Goal: Browse casually

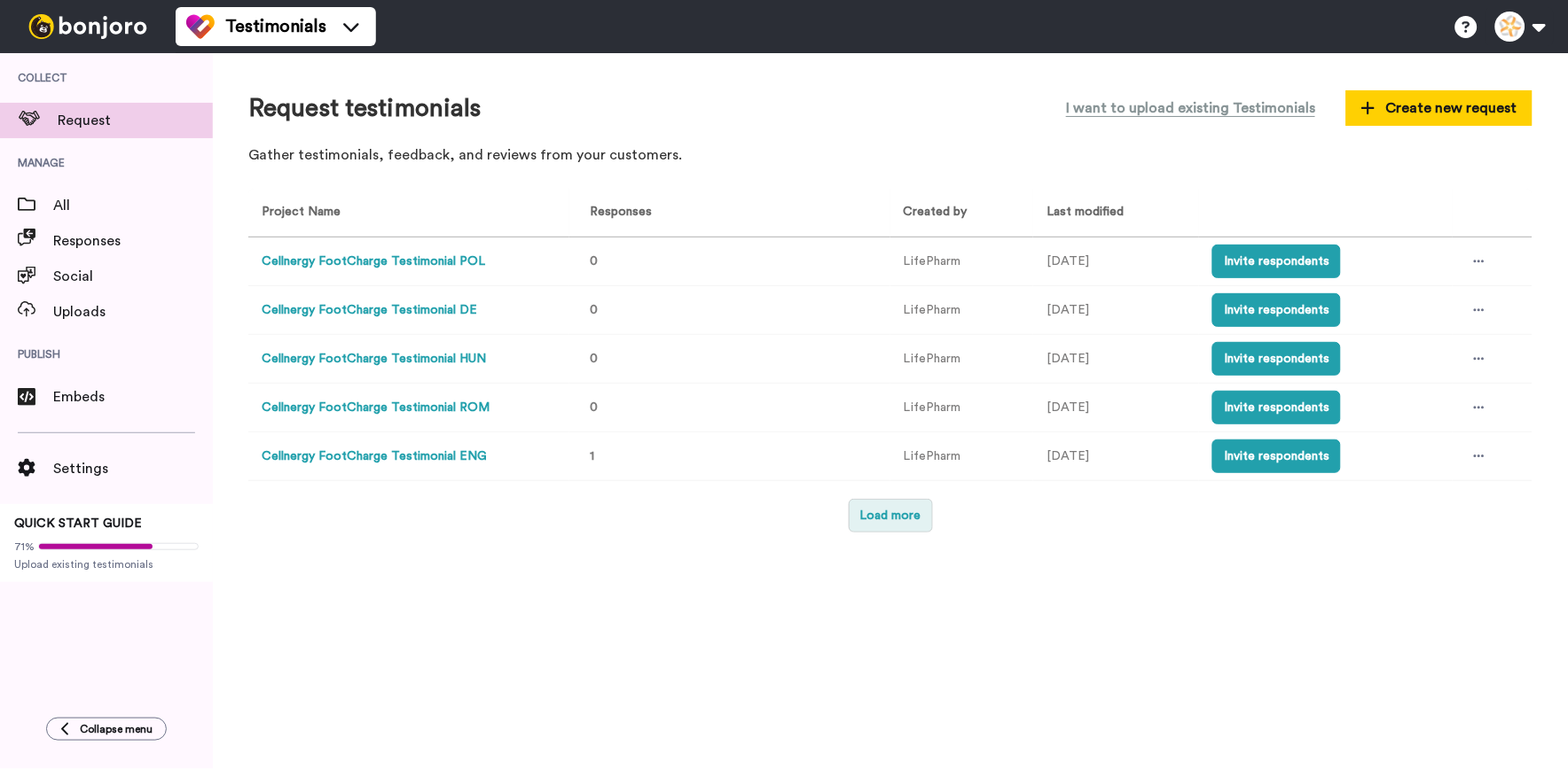
click at [873, 506] on button "Load more" at bounding box center [890, 516] width 84 height 34
click at [887, 519] on button "Load more" at bounding box center [890, 516] width 84 height 34
click at [859, 518] on button "Load more" at bounding box center [890, 516] width 84 height 34
